Goal: Task Accomplishment & Management: Complete application form

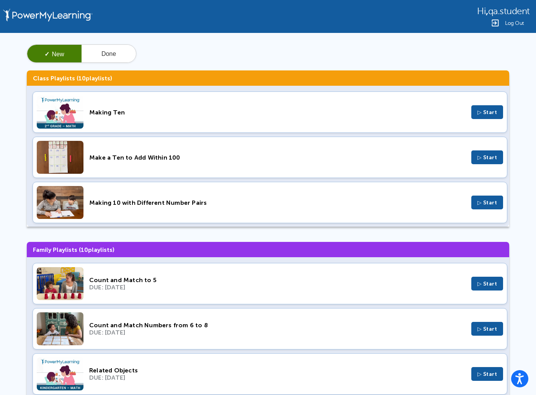
scroll to position [21, 0]
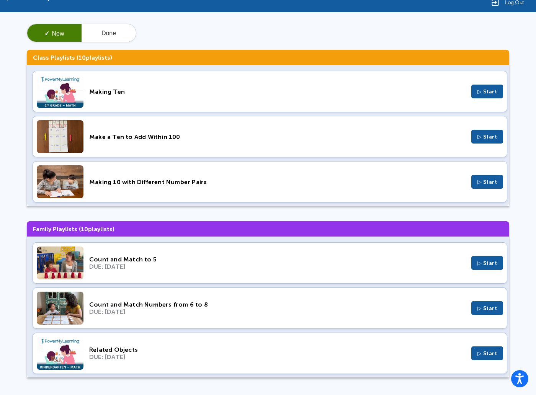
click at [490, 263] on span "▷ Start" at bounding box center [487, 263] width 20 height 7
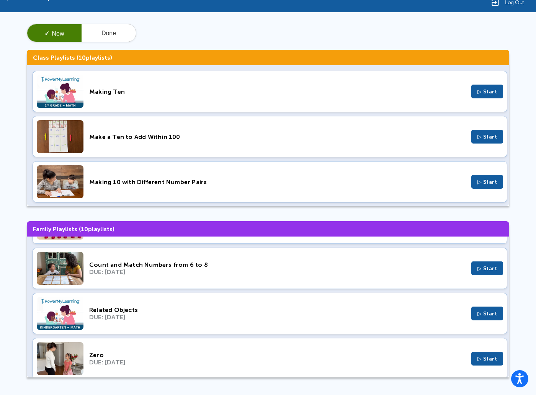
scroll to position [52, 0]
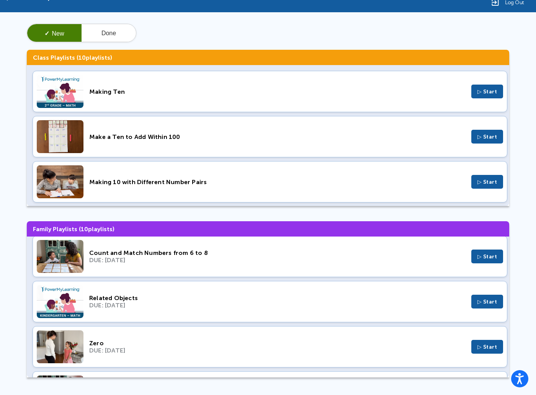
click at [490, 256] on span "▷ Start" at bounding box center [487, 256] width 20 height 7
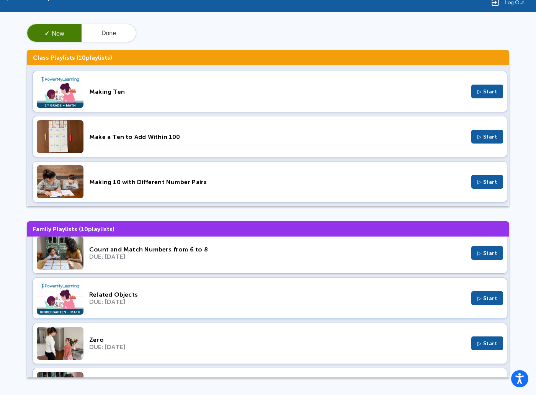
scroll to position [59, 0]
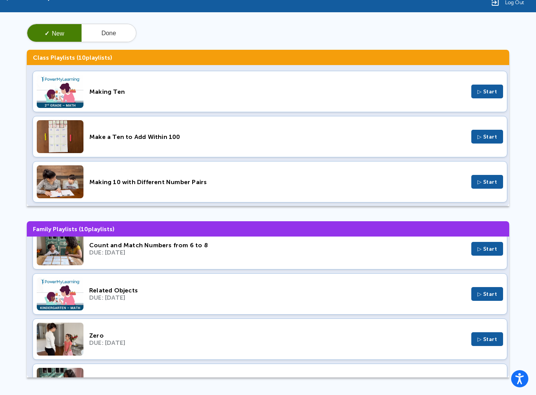
click at [490, 295] on span "▷ Start" at bounding box center [487, 294] width 20 height 7
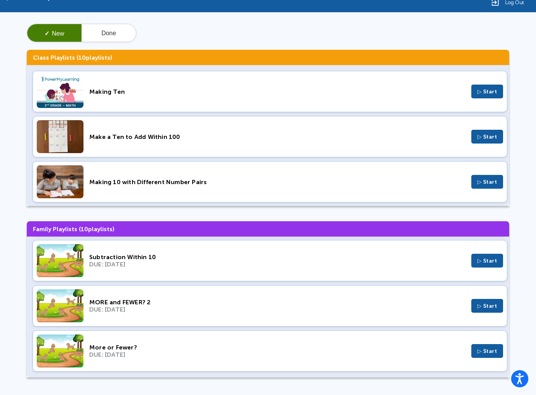
scroll to position [0, 0]
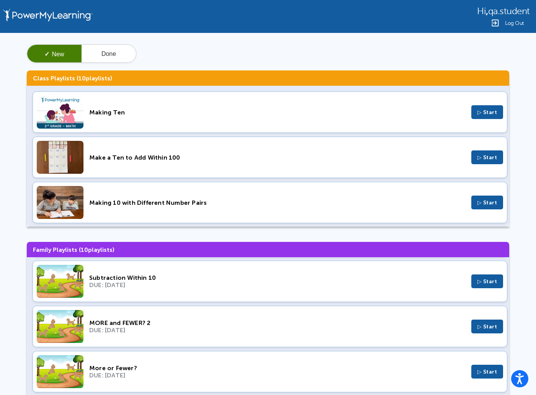
click at [513, 26] on div "Log Out" at bounding box center [503, 22] width 53 height 9
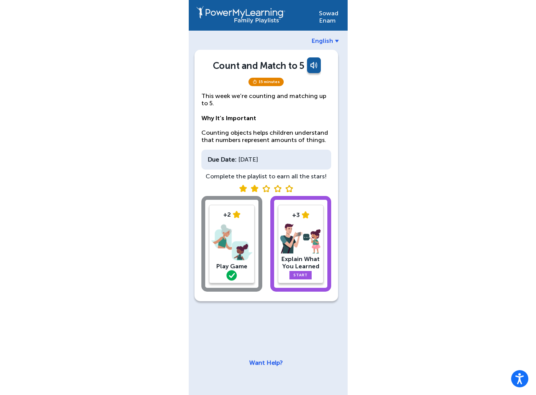
click at [300, 230] on img at bounding box center [300, 239] width 41 height 31
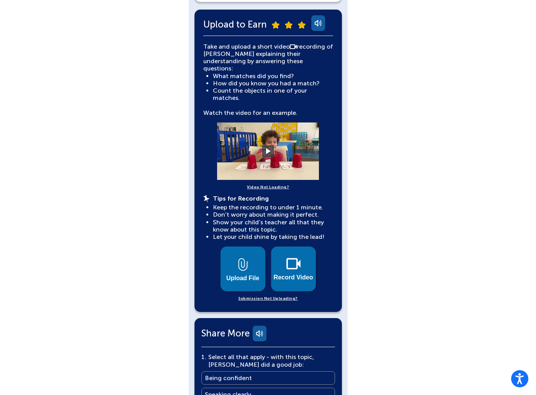
scroll to position [165, 0]
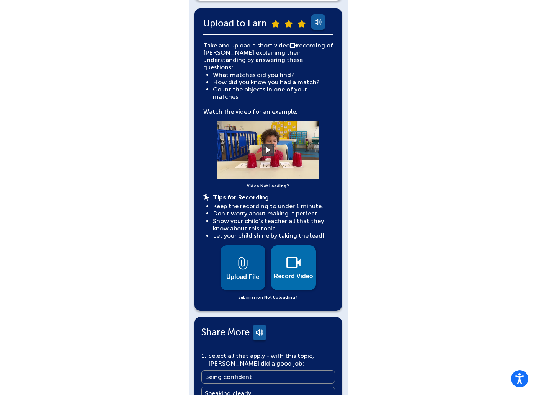
click at [240, 257] on img at bounding box center [243, 263] width 10 height 13
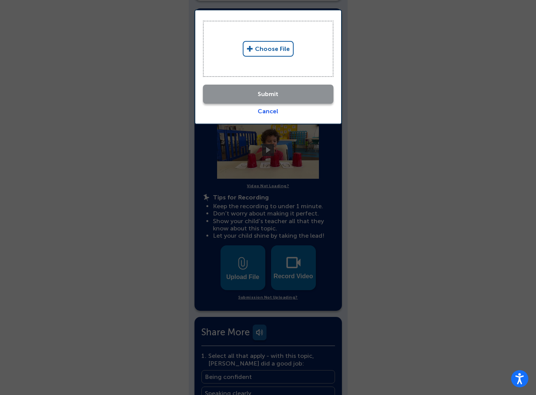
click at [253, 48] on img at bounding box center [249, 49] width 7 height 6
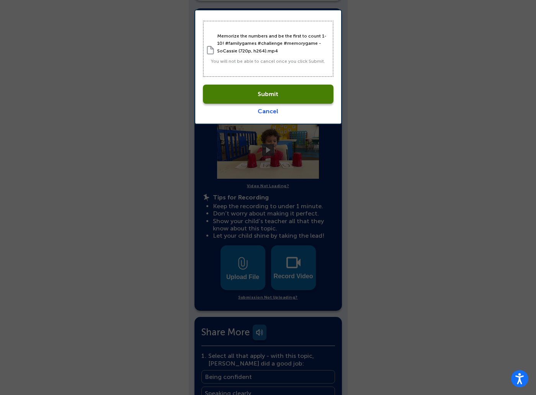
click at [289, 98] on link "Submit" at bounding box center [268, 94] width 131 height 19
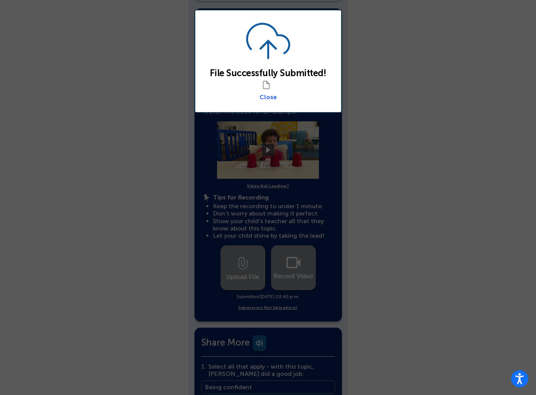
click at [271, 97] on link "Close" at bounding box center [268, 96] width 17 height 7
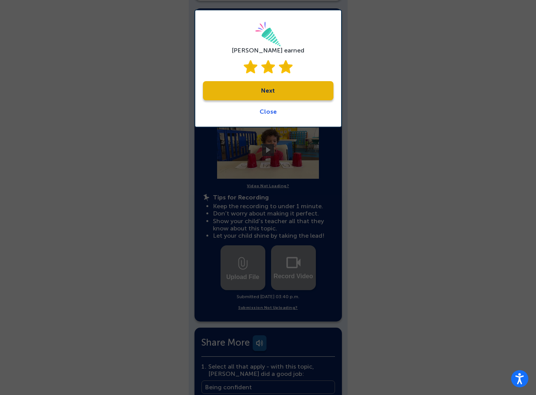
click at [289, 90] on link "Next" at bounding box center [268, 90] width 131 height 19
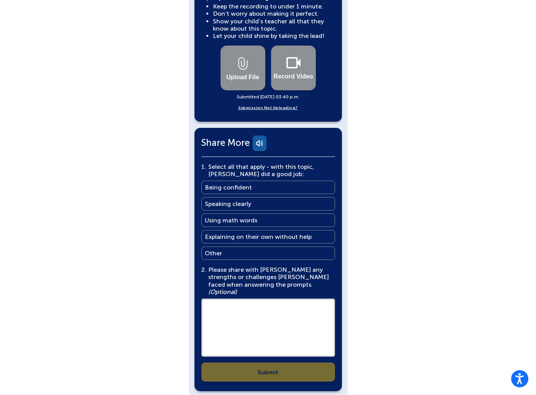
scroll to position [369, 0]
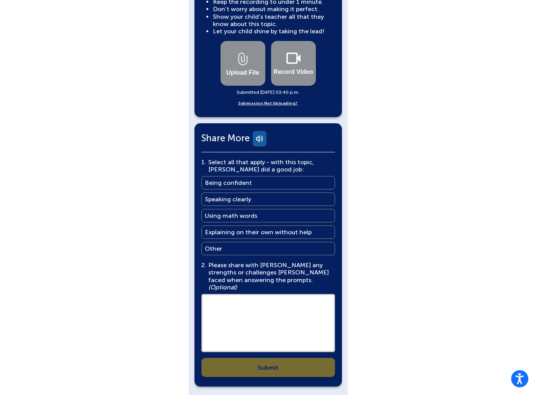
click at [264, 176] on link "Being confident Being confident" at bounding box center [268, 182] width 134 height 13
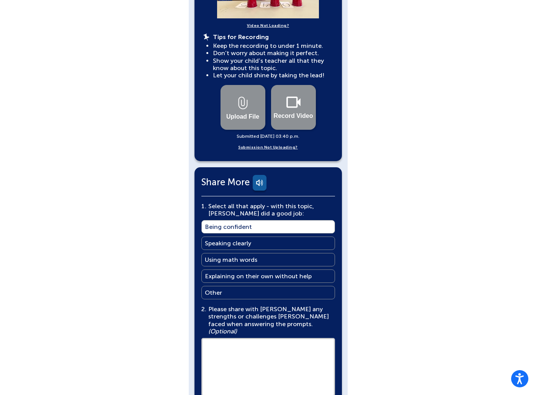
scroll to position [371, 0]
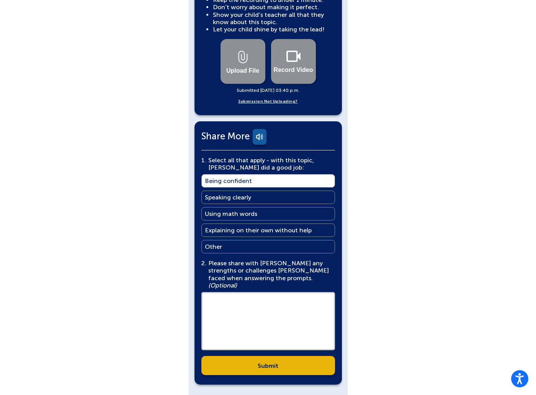
click at [249, 356] on link "Submit" at bounding box center [268, 365] width 134 height 19
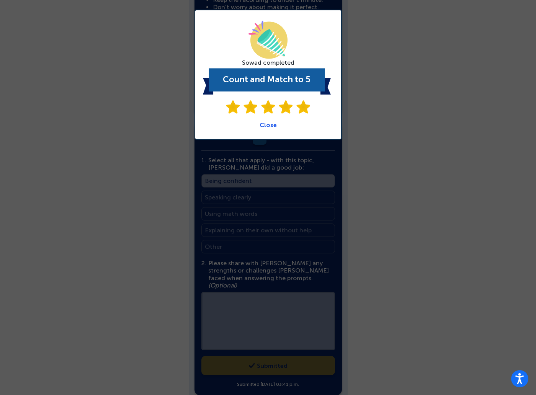
click at [270, 124] on link "Close" at bounding box center [268, 124] width 17 height 7
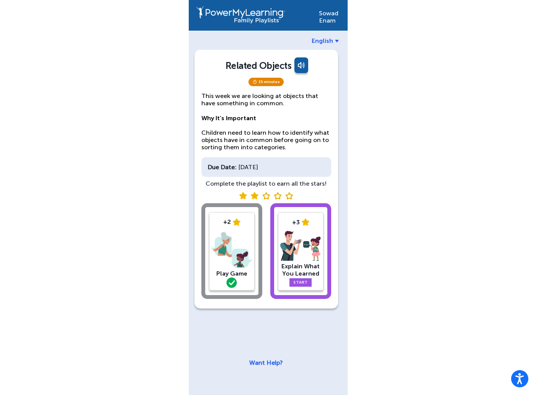
click at [301, 212] on div "+3 Explain What You Learned Start" at bounding box center [301, 251] width 46 height 78
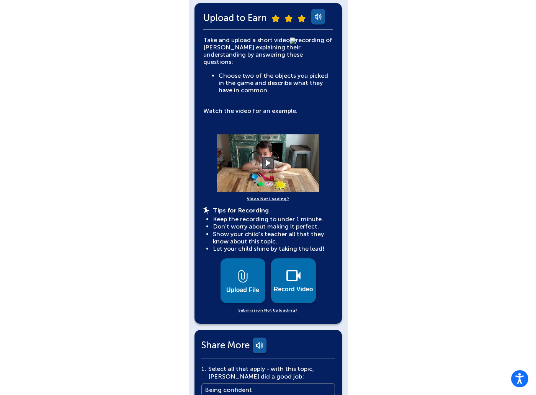
scroll to position [188, 0]
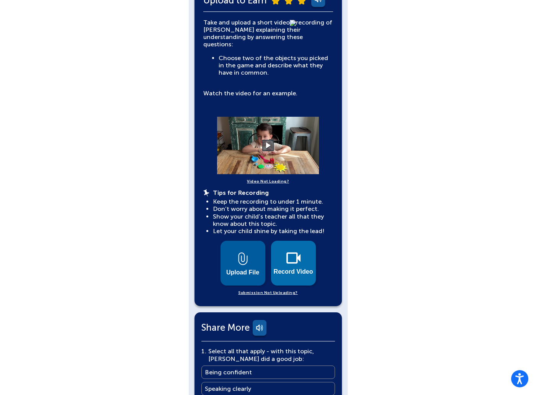
click at [250, 251] on button "Upload File" at bounding box center [242, 263] width 45 height 45
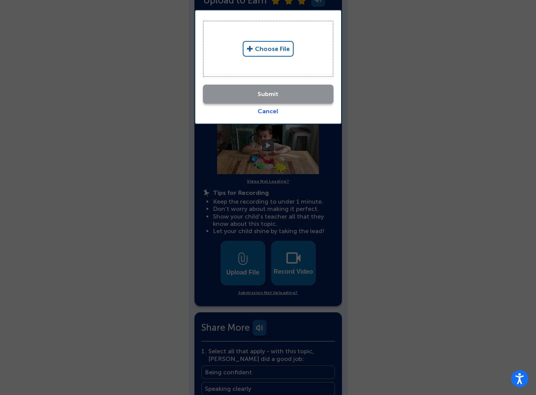
click at [269, 54] on link "Choose File" at bounding box center [268, 49] width 51 height 16
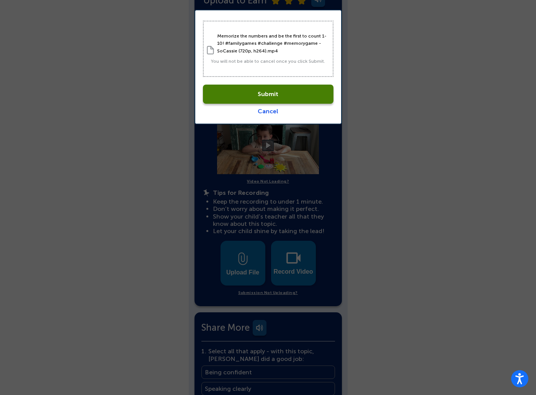
click at [263, 98] on link "Submit" at bounding box center [268, 94] width 131 height 19
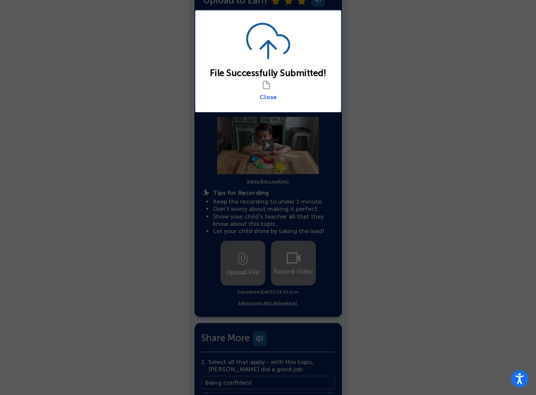
click at [272, 96] on link "Close" at bounding box center [268, 96] width 17 height 7
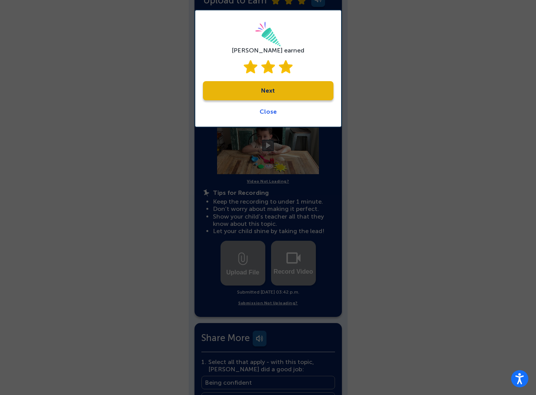
click at [267, 111] on link "Close" at bounding box center [268, 111] width 17 height 7
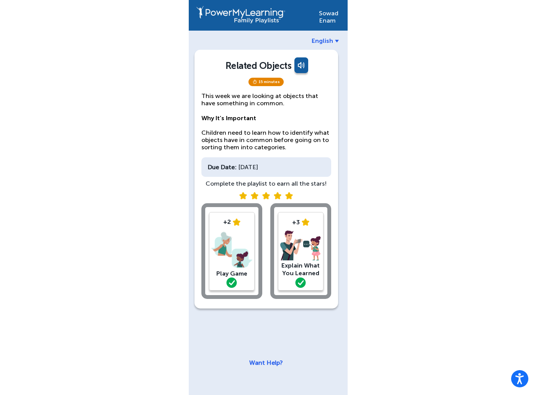
click at [292, 245] on img at bounding box center [300, 245] width 41 height 31
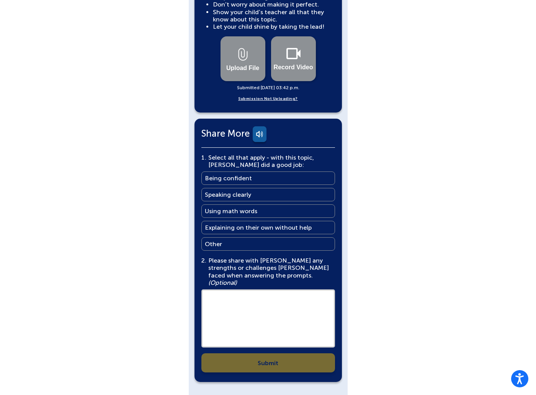
scroll to position [397, 0]
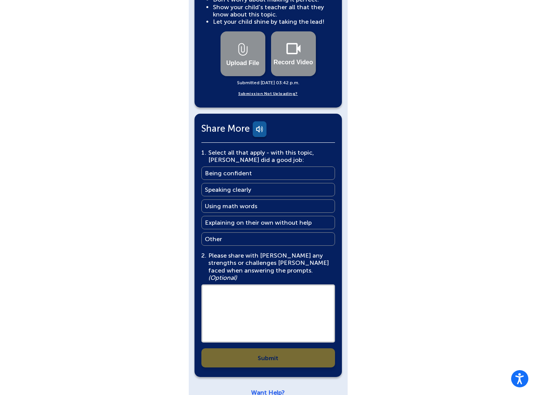
click at [258, 167] on link "Being confident Being confident" at bounding box center [268, 173] width 134 height 13
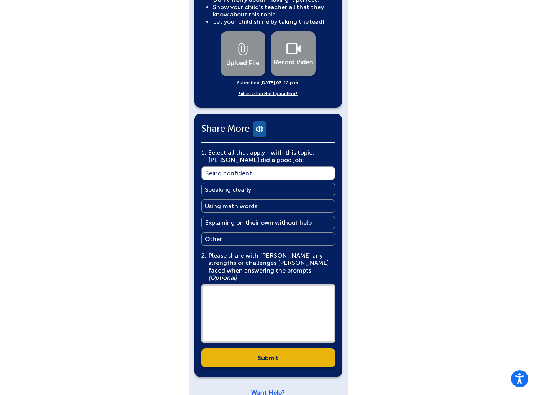
click at [272, 307] on textarea at bounding box center [268, 313] width 134 height 58
click at [221, 284] on textarea "**" at bounding box center [268, 313] width 134 height 58
type textarea "**"
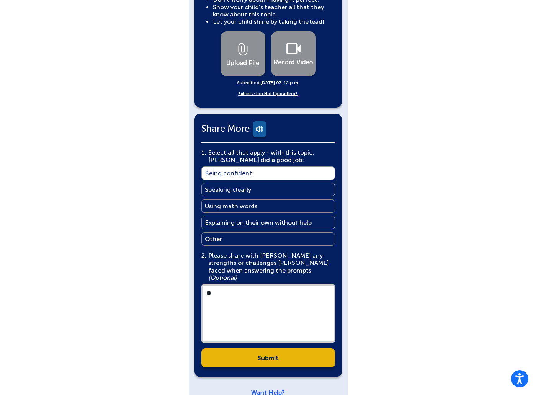
click at [278, 348] on link "Submit" at bounding box center [268, 357] width 134 height 19
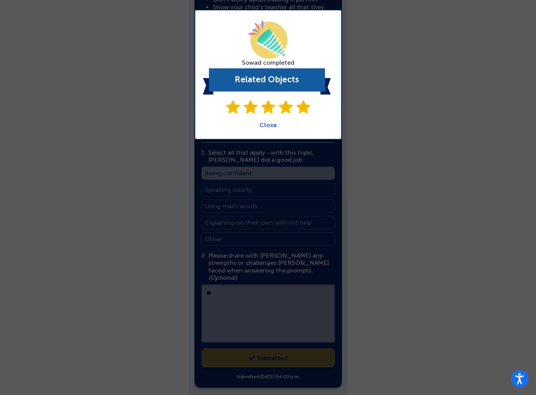
click at [273, 126] on link "Close" at bounding box center [268, 124] width 17 height 7
